Goal: Transaction & Acquisition: Purchase product/service

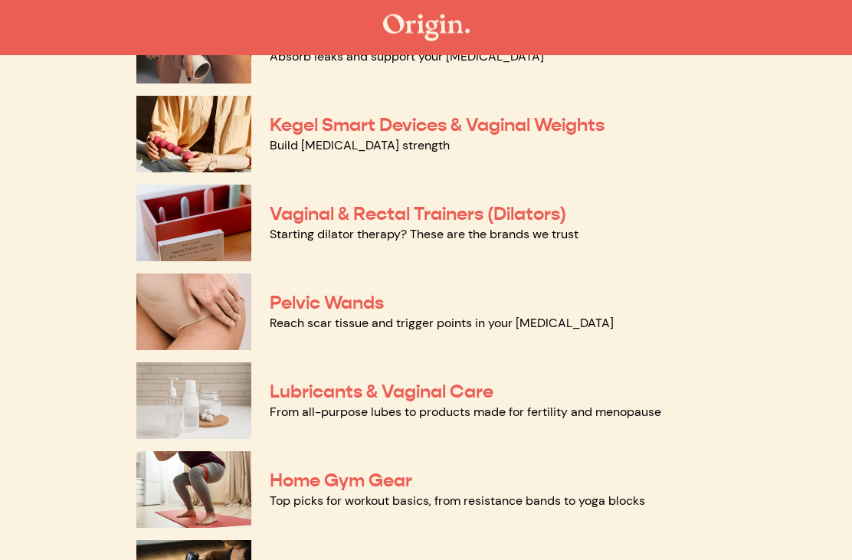
scroll to position [584, 0]
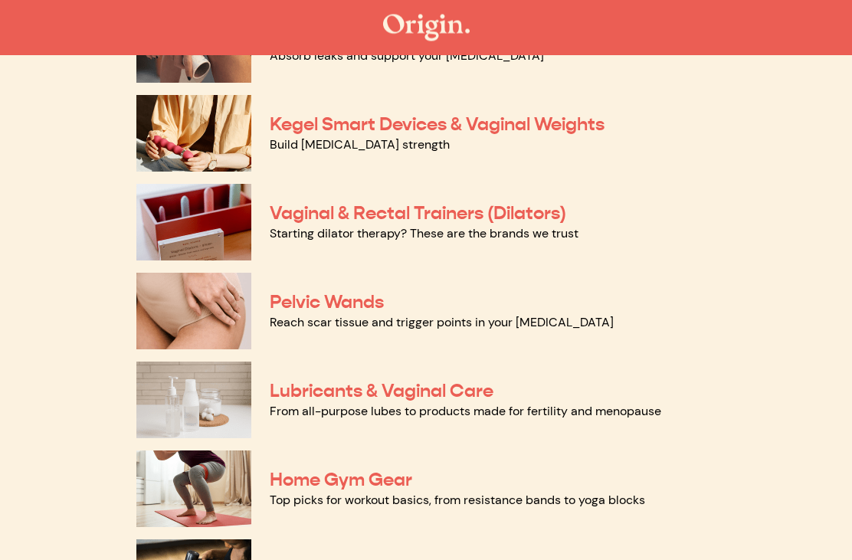
click at [281, 315] on link "Reach scar tissue and trigger points in your pelvic floor" at bounding box center [442, 323] width 344 height 16
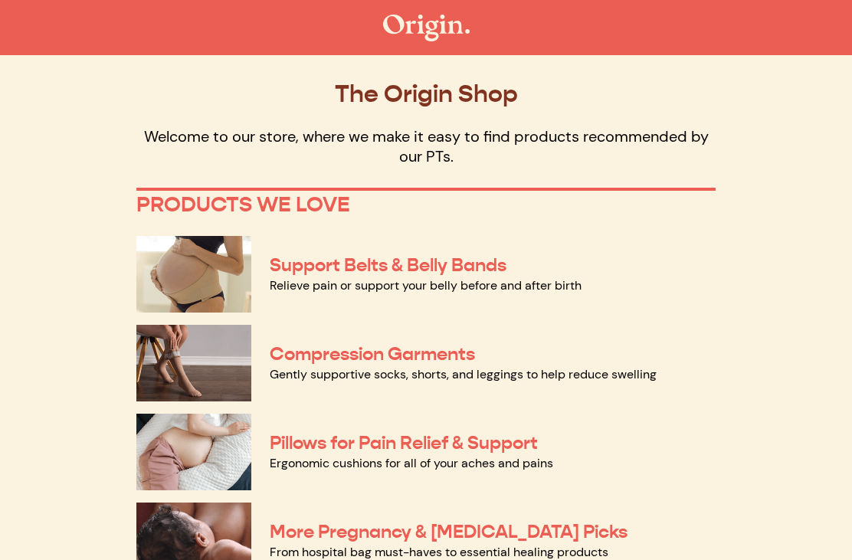
scroll to position [634, 0]
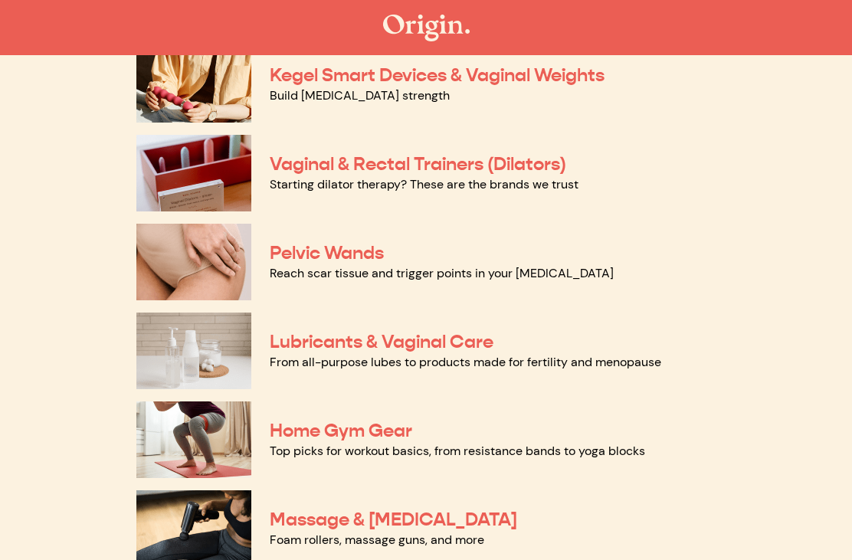
click at [187, 351] on img at bounding box center [193, 350] width 115 height 77
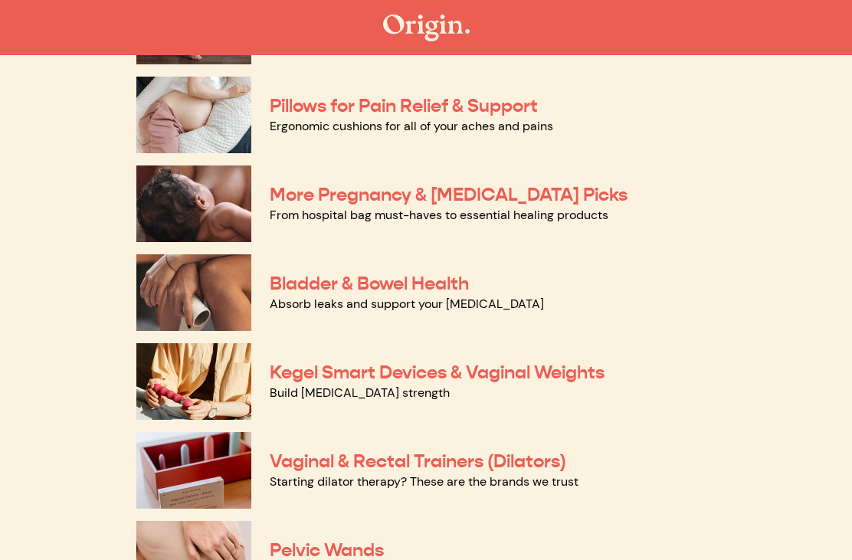
scroll to position [335, 0]
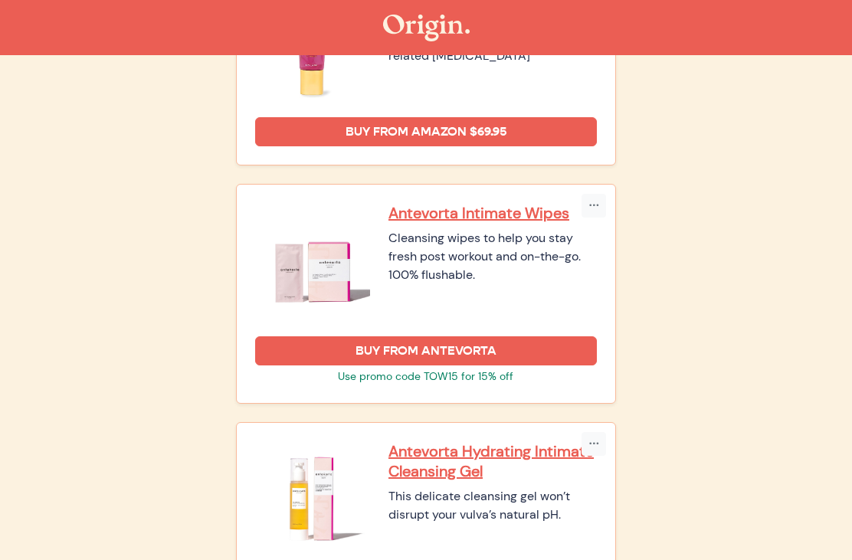
scroll to position [1377, 0]
